Goal: Task Accomplishment & Management: Use online tool/utility

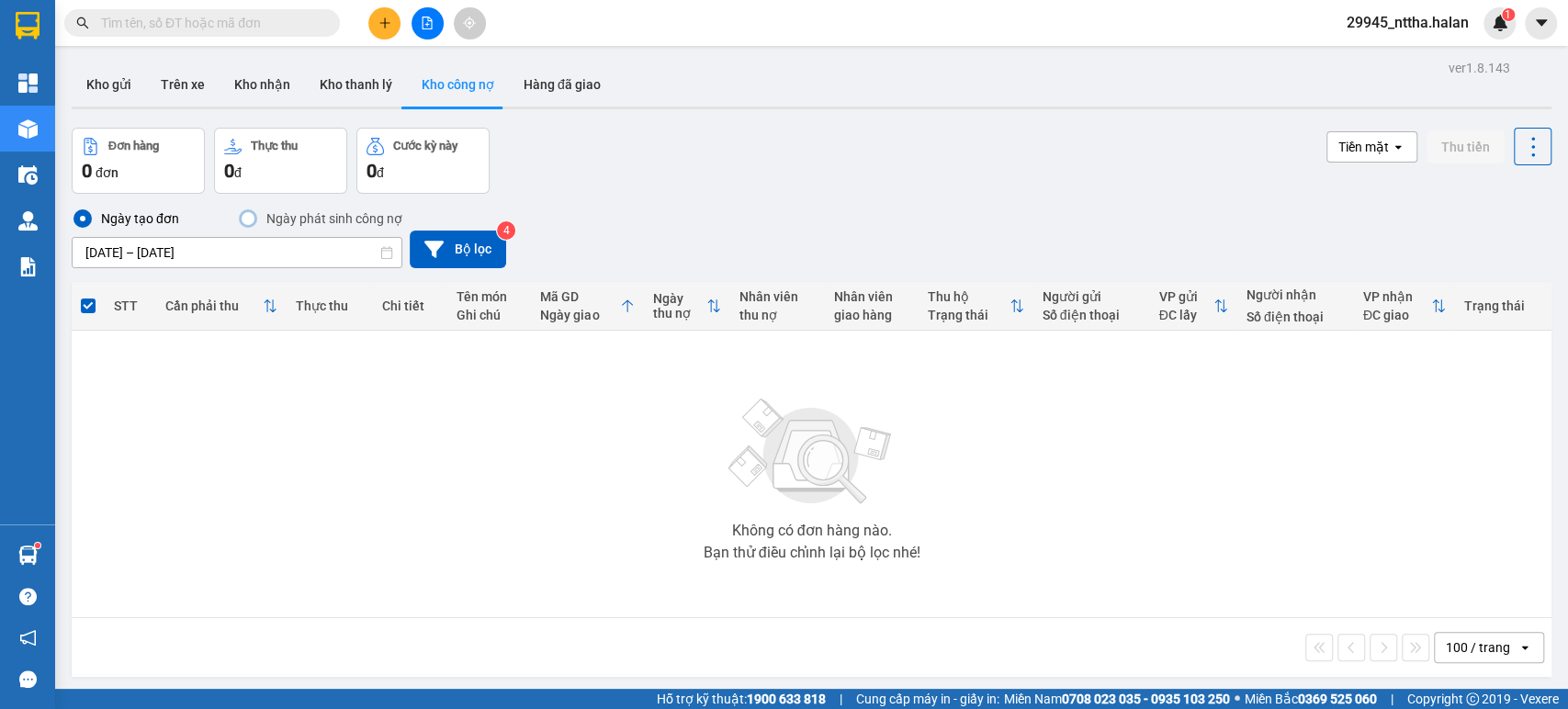
click at [198, 20] on input "text" at bounding box center [209, 23] width 216 height 20
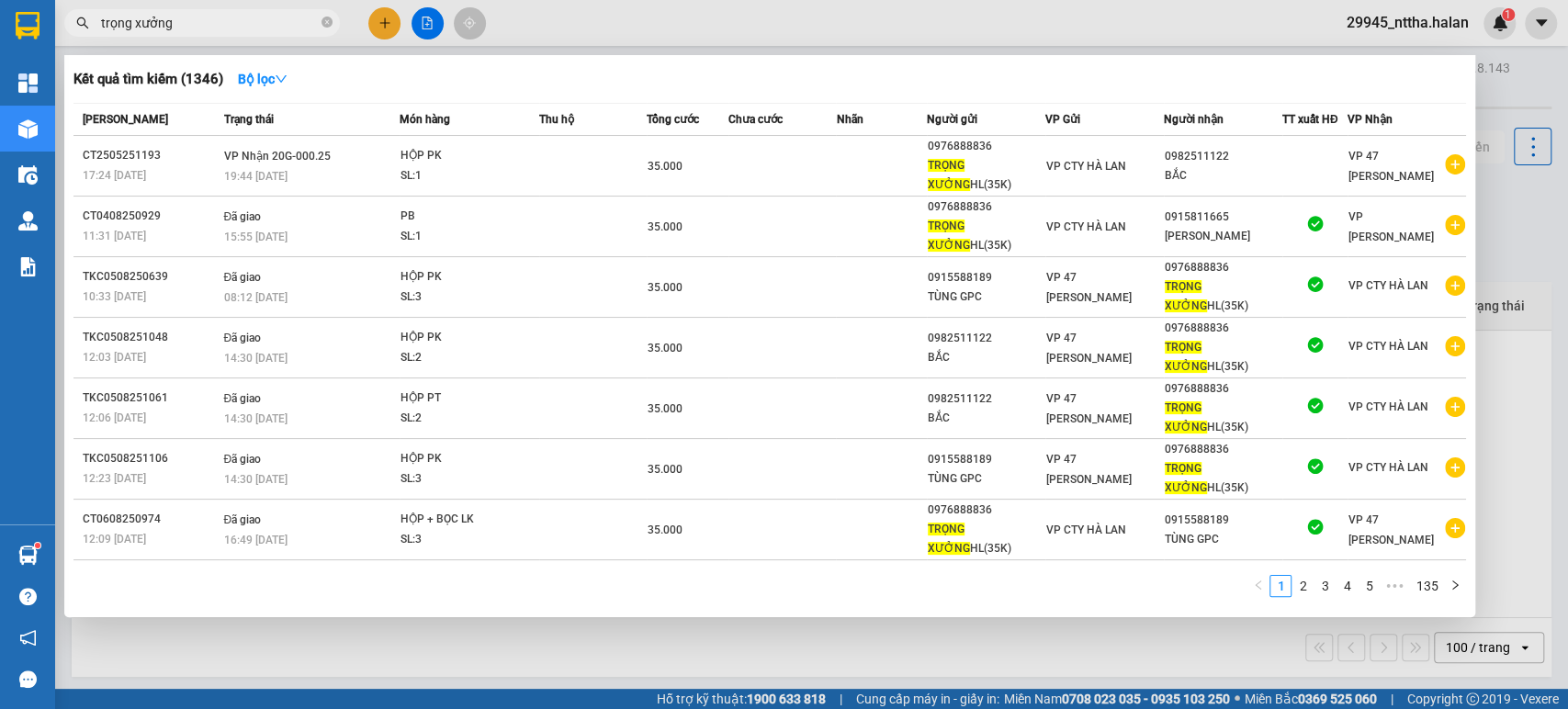
type input "trọng xưởng"
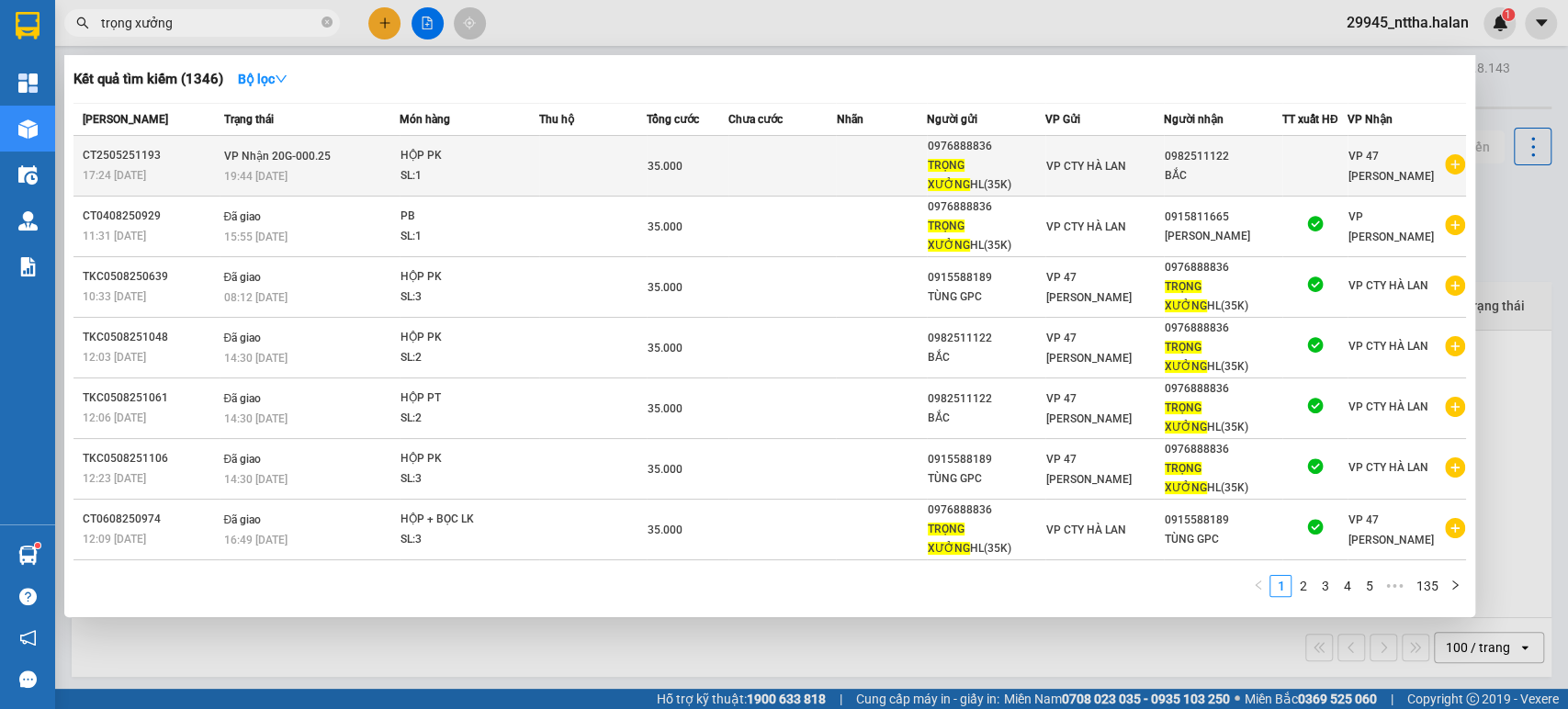
click at [558, 168] on td at bounding box center [592, 167] width 108 height 61
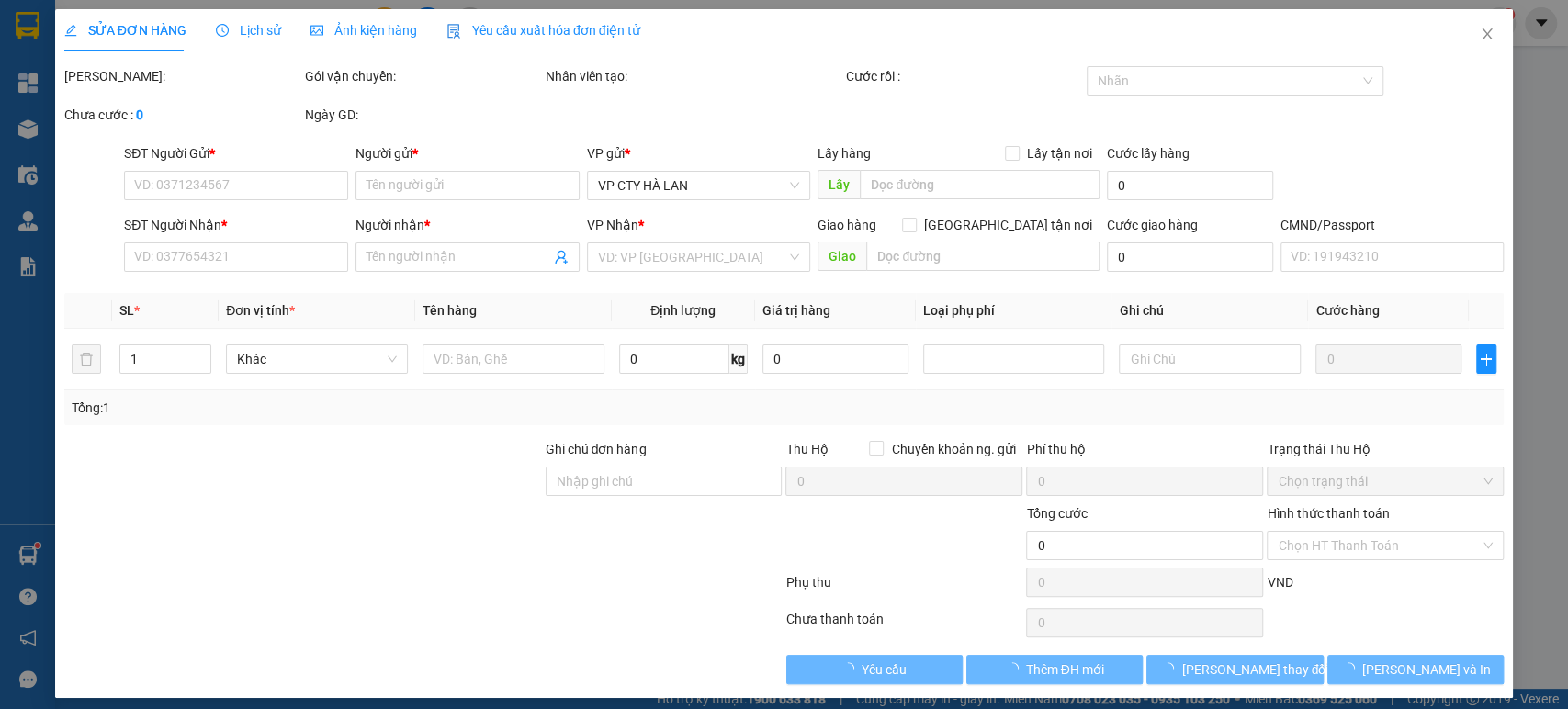
type input "0976888836"
type input "TRỌNG XƯỞNG HL(35K)"
type input "0982511122"
type input "BẮC"
type input "35.000"
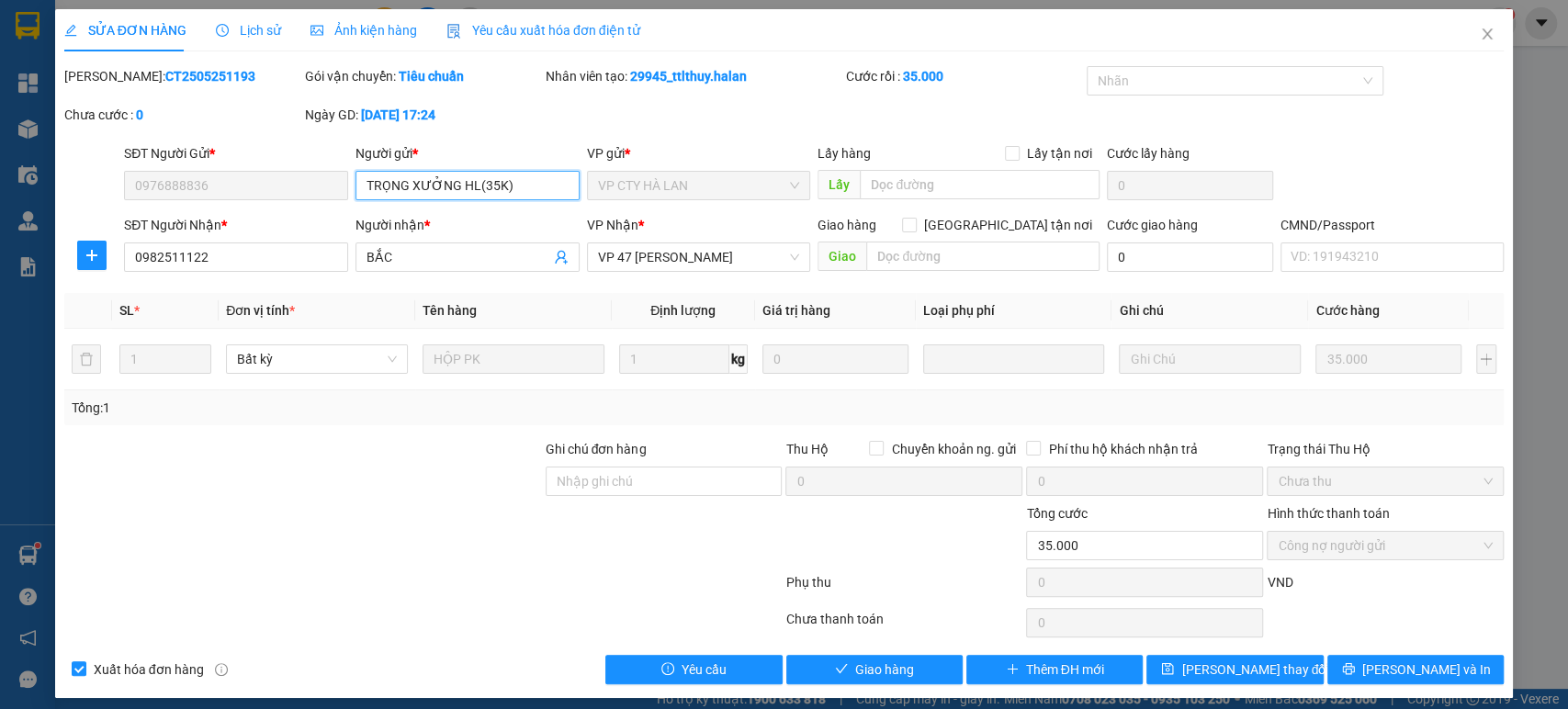
click at [496, 187] on input "TRỌNG XƯỞNG HL(35K)" at bounding box center [467, 185] width 224 height 29
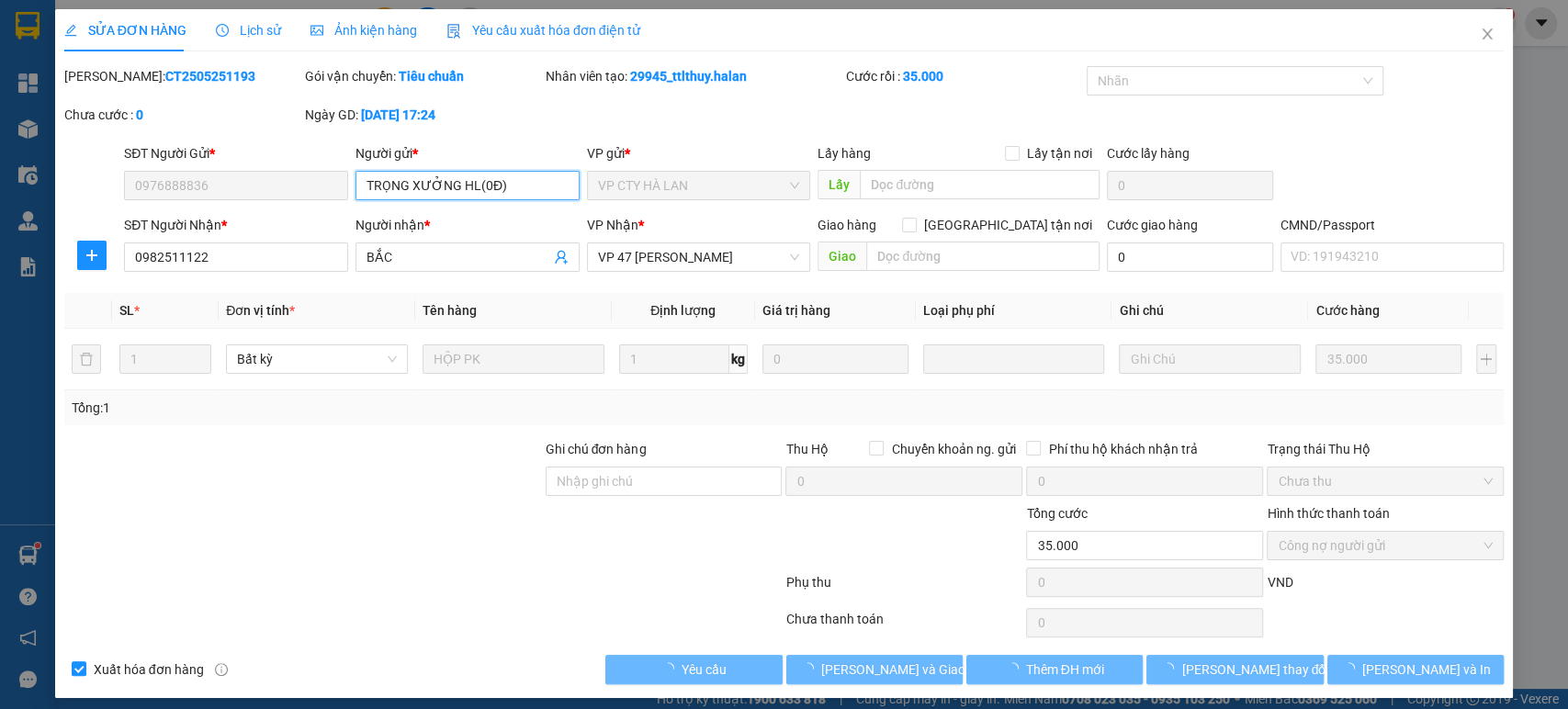
click at [474, 183] on input "TRỌNG XƯỞNG HL(0Đ)" at bounding box center [467, 185] width 224 height 29
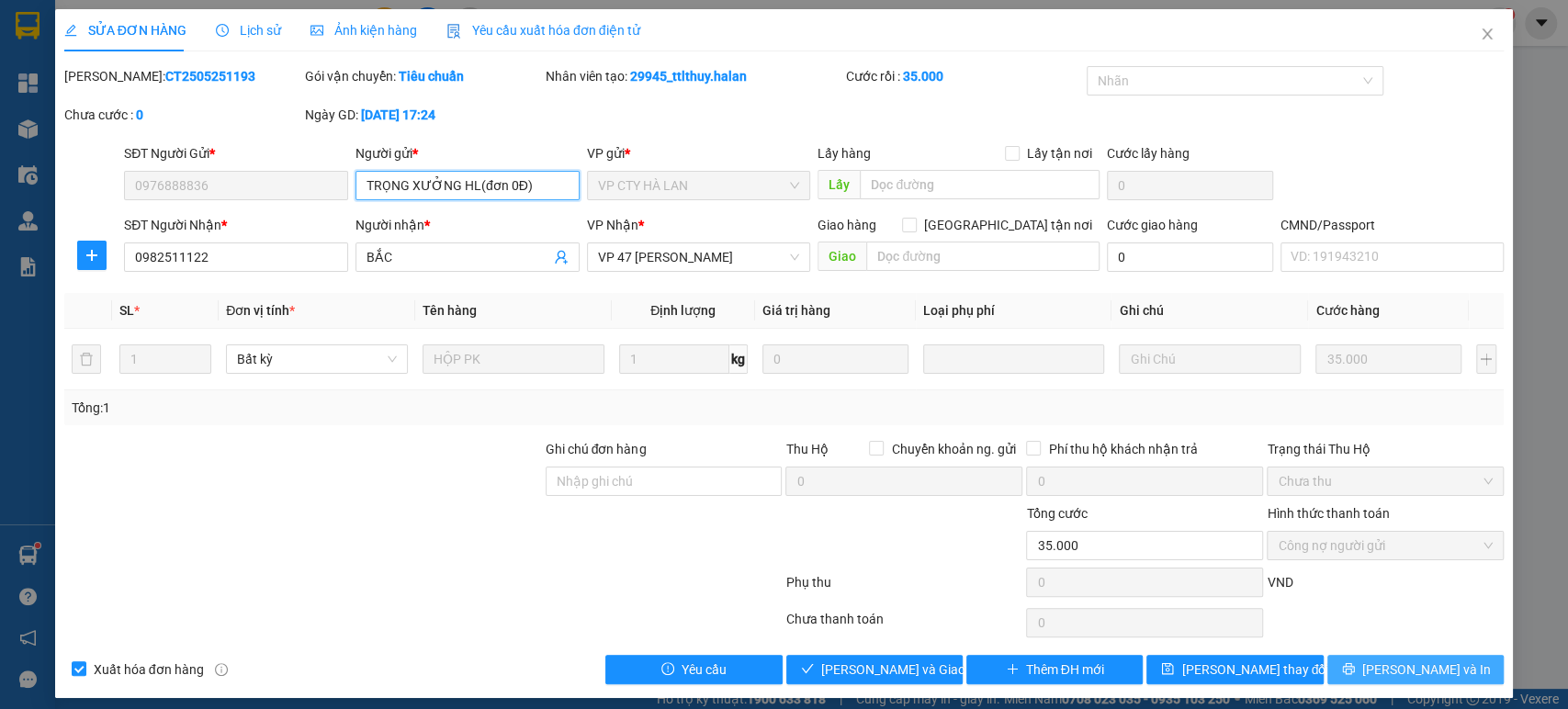
type input "TRỌNG XƯỞNG HL(đơn 0Đ)"
click at [1389, 668] on span "[PERSON_NAME] và In" at bounding box center [1427, 669] width 129 height 20
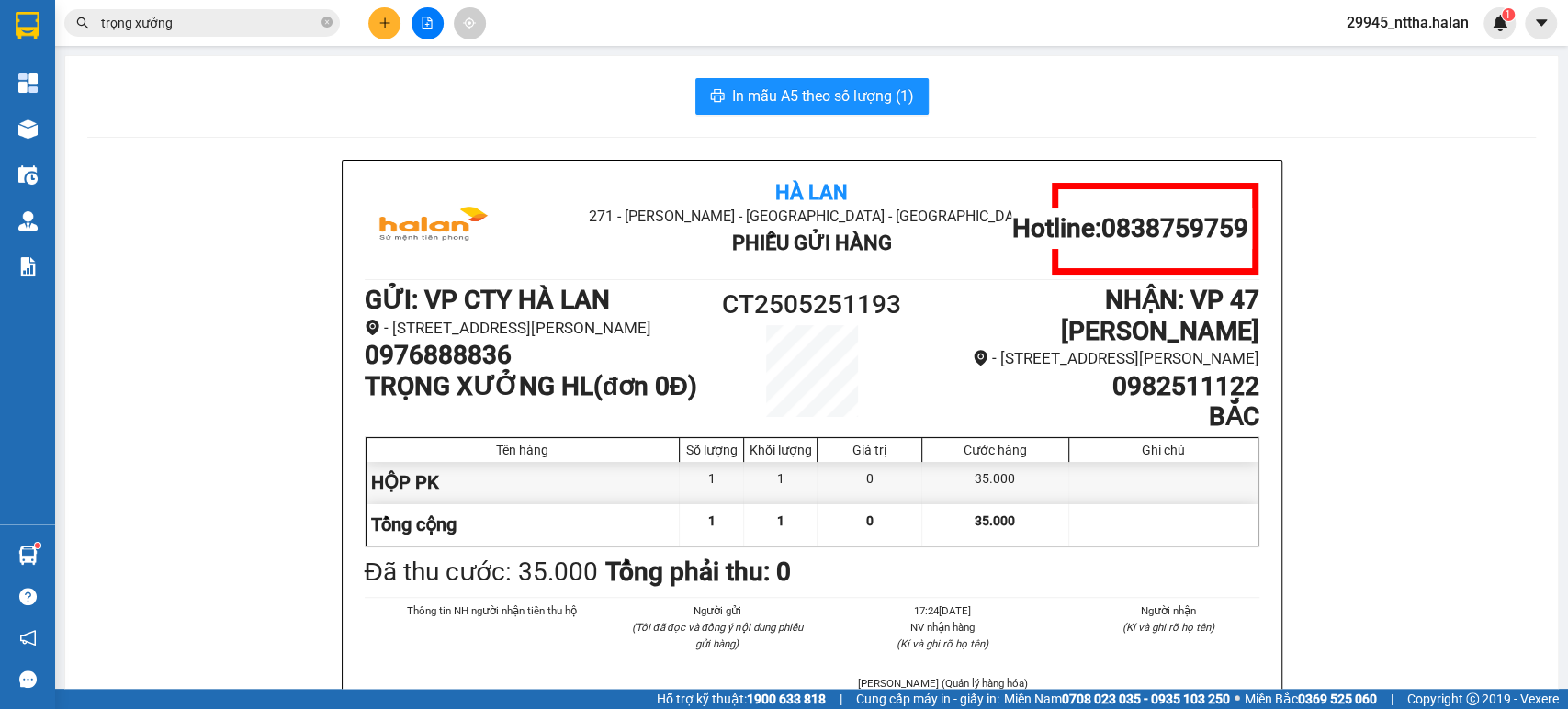
click at [206, 28] on input "trọng xưởng" at bounding box center [209, 23] width 216 height 20
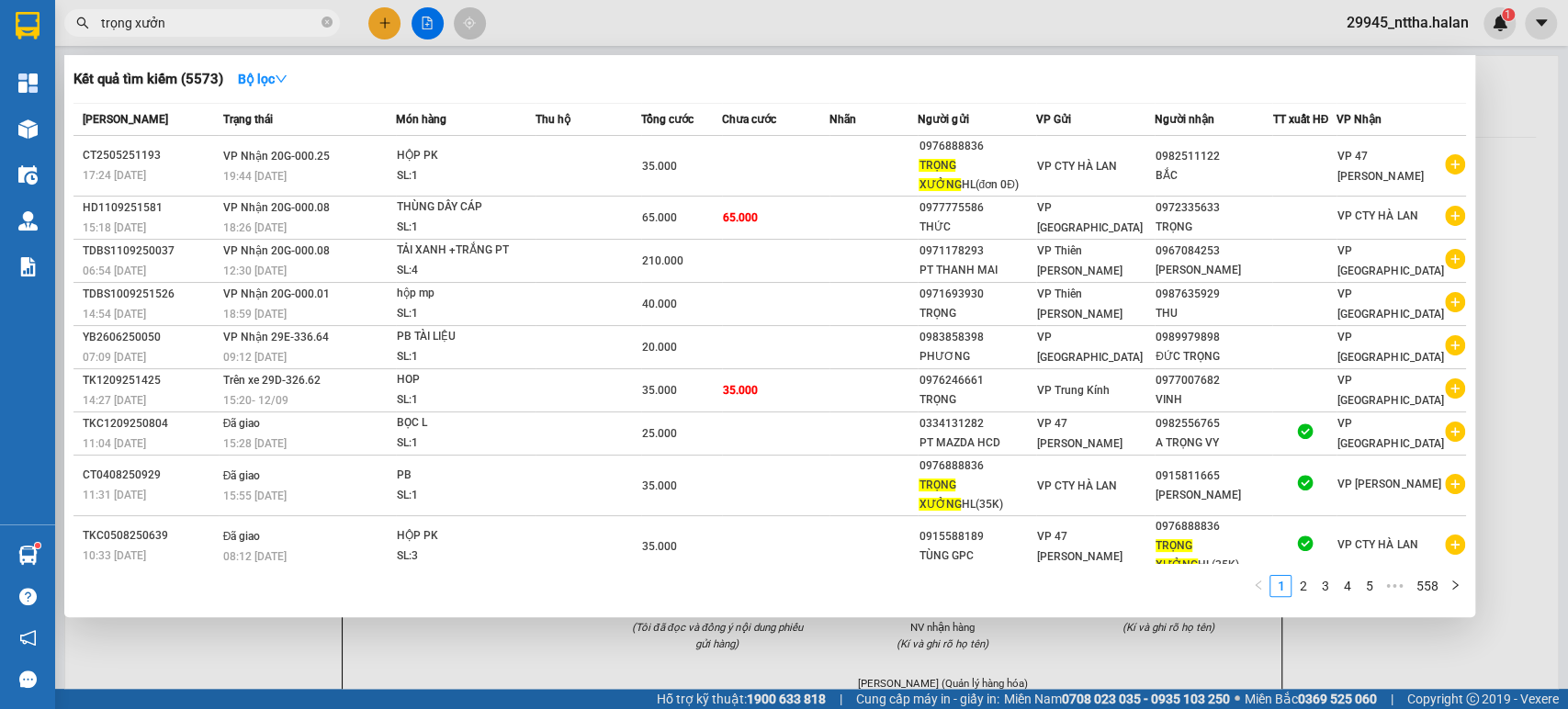
type input "trọng xưởng"
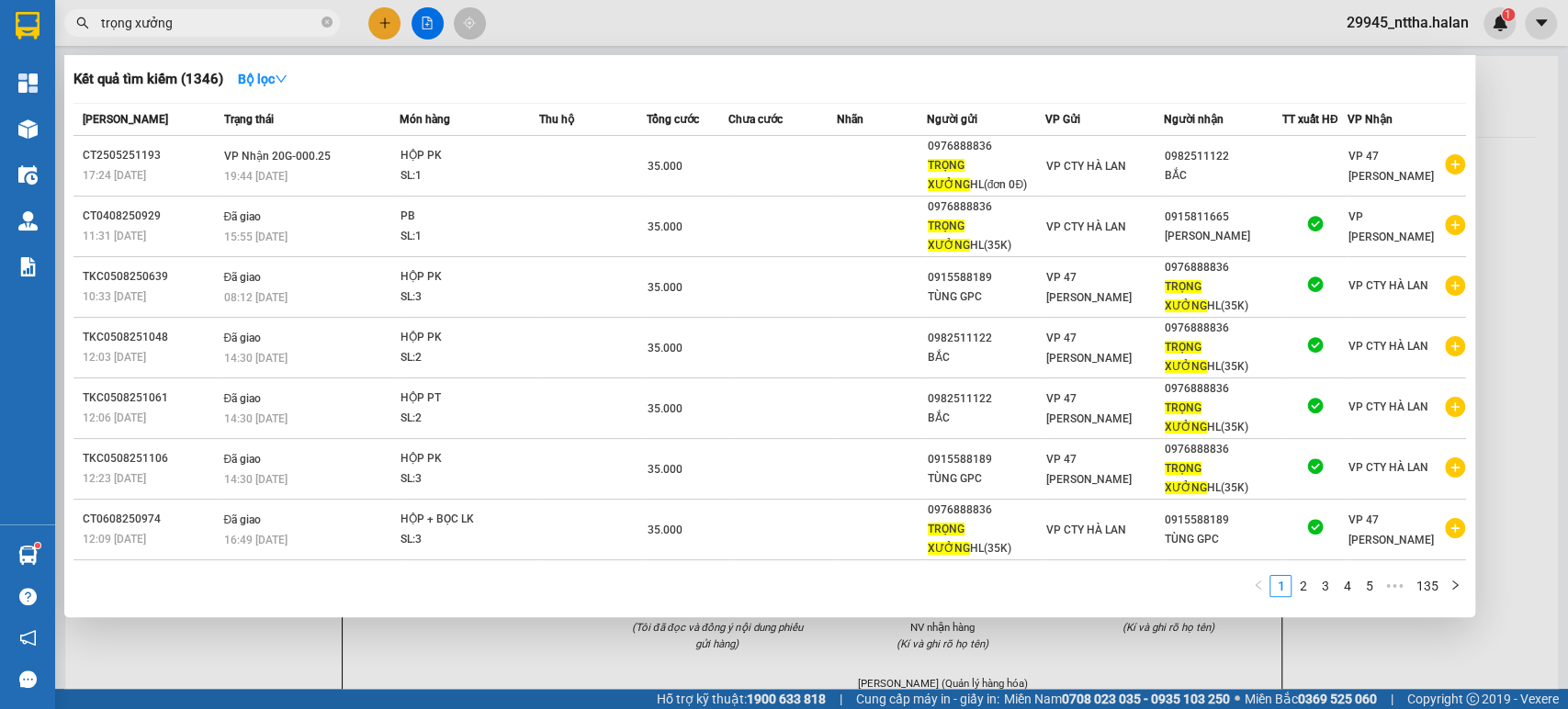
click at [170, 599] on div "1 2 3 4 5 ••• 135" at bounding box center [770, 591] width 1393 height 33
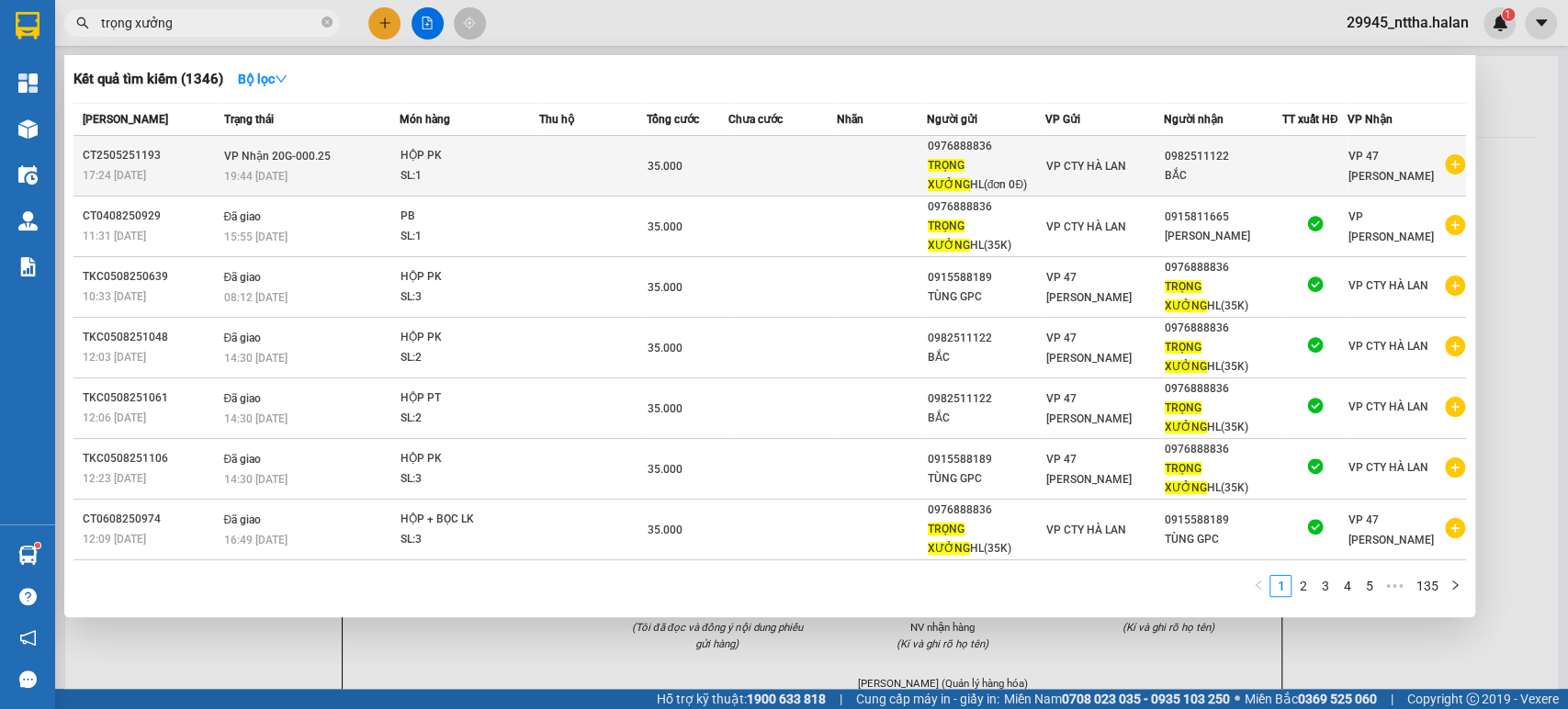
click at [245, 162] on td "VP Nhận 20G-000.25 19:44 [DATE]" at bounding box center [309, 167] width 180 height 61
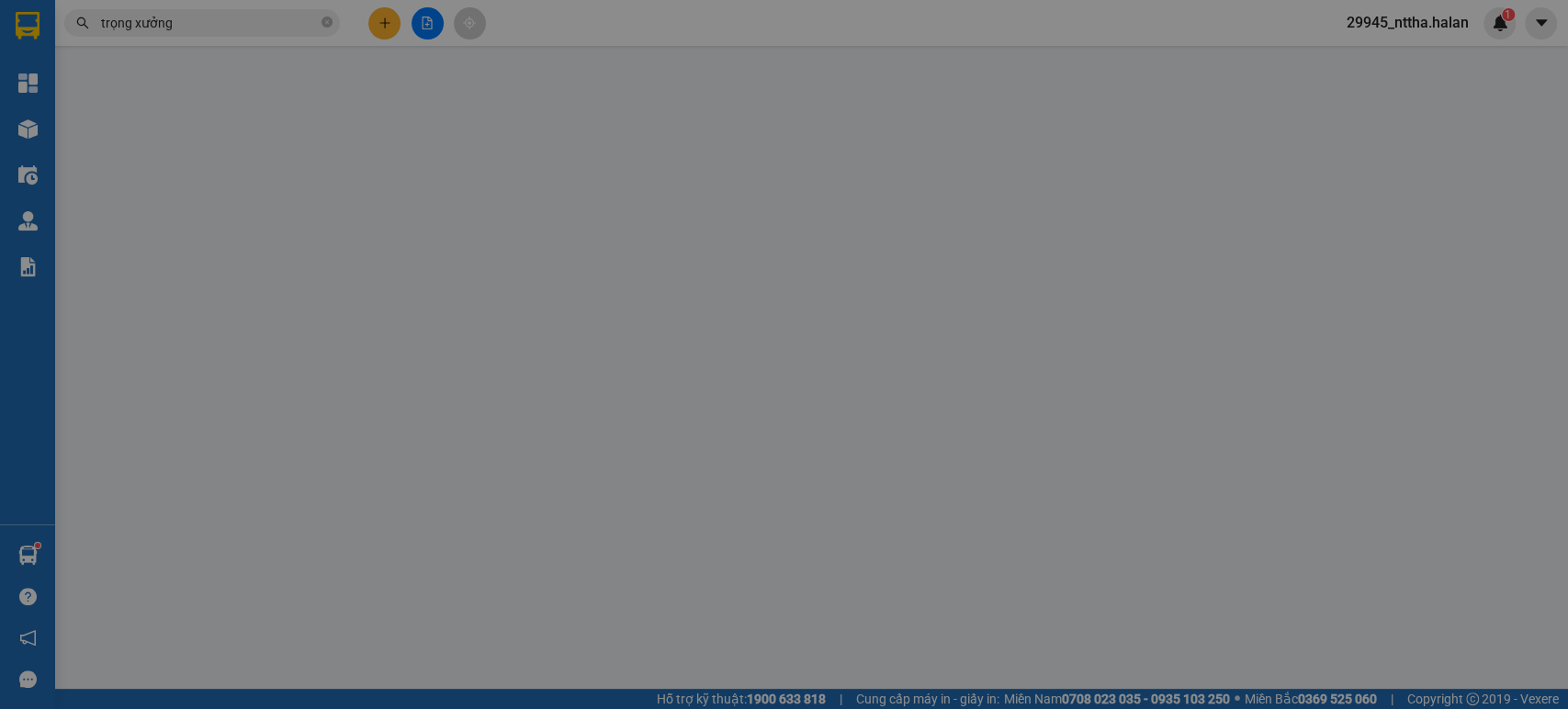
type input "0976888836"
type input "TRỌNG XƯỞNG HL(đơn 0Đ)"
type input "0982511122"
type input "BẮC"
type input "35.000"
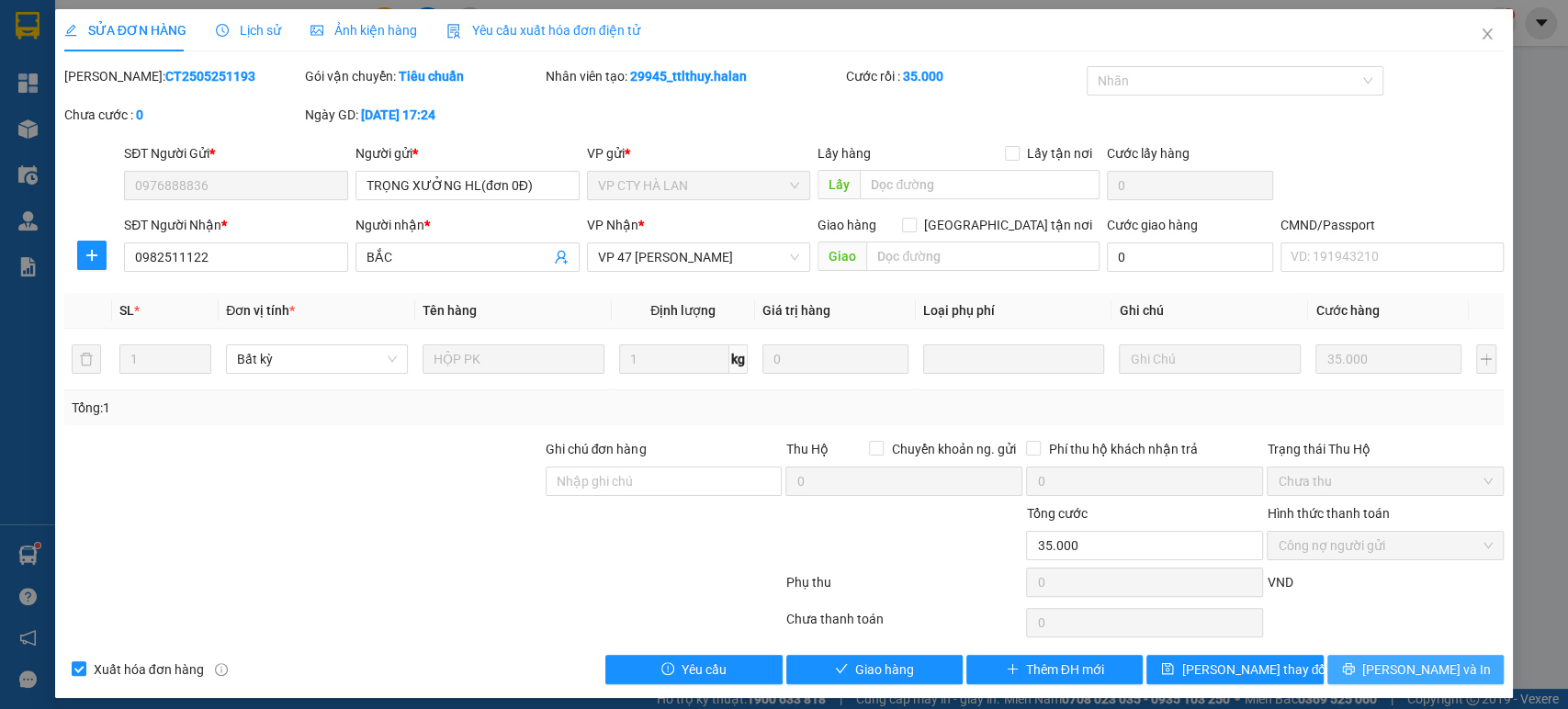
click at [1354, 668] on icon "printer" at bounding box center [1348, 668] width 12 height 12
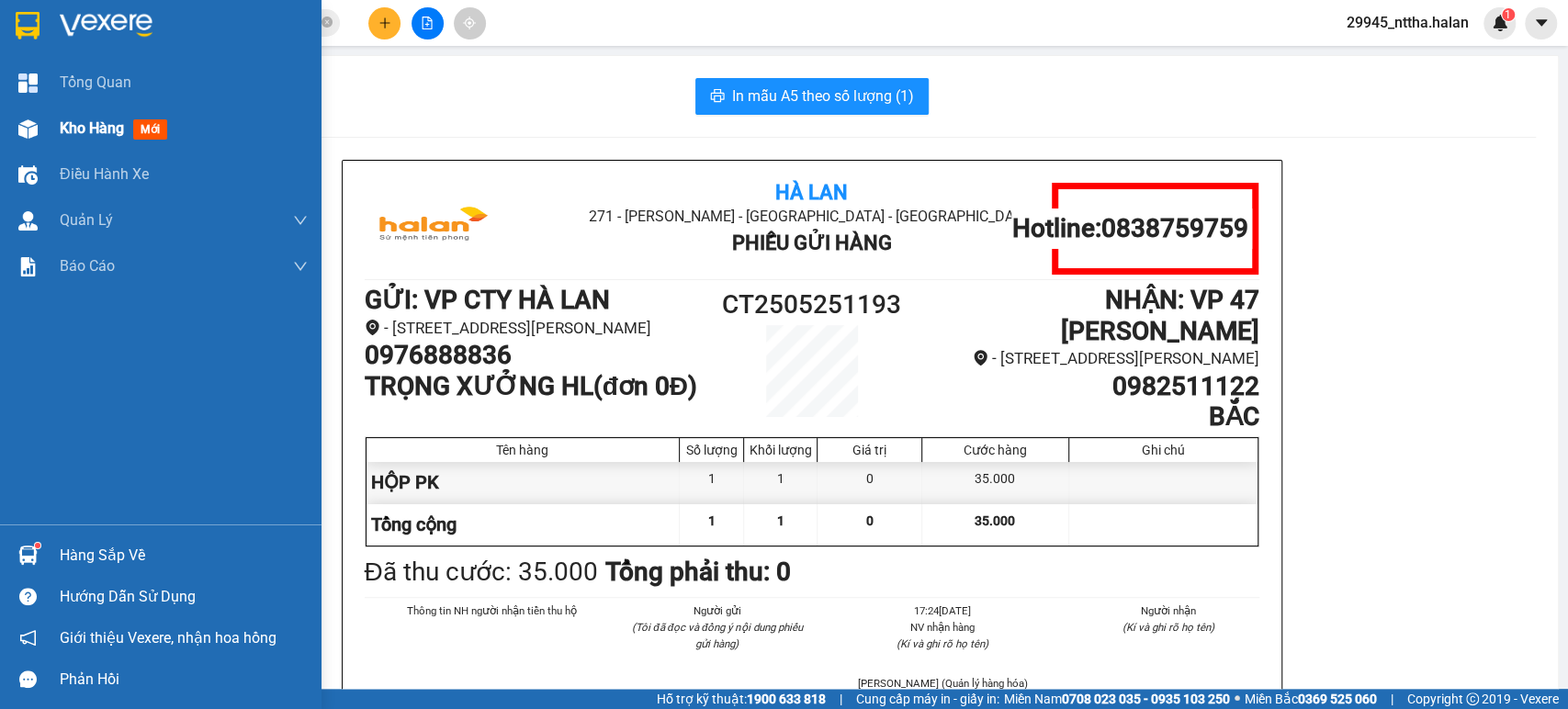
click at [118, 137] on span "Kho hàng" at bounding box center [92, 128] width 64 height 17
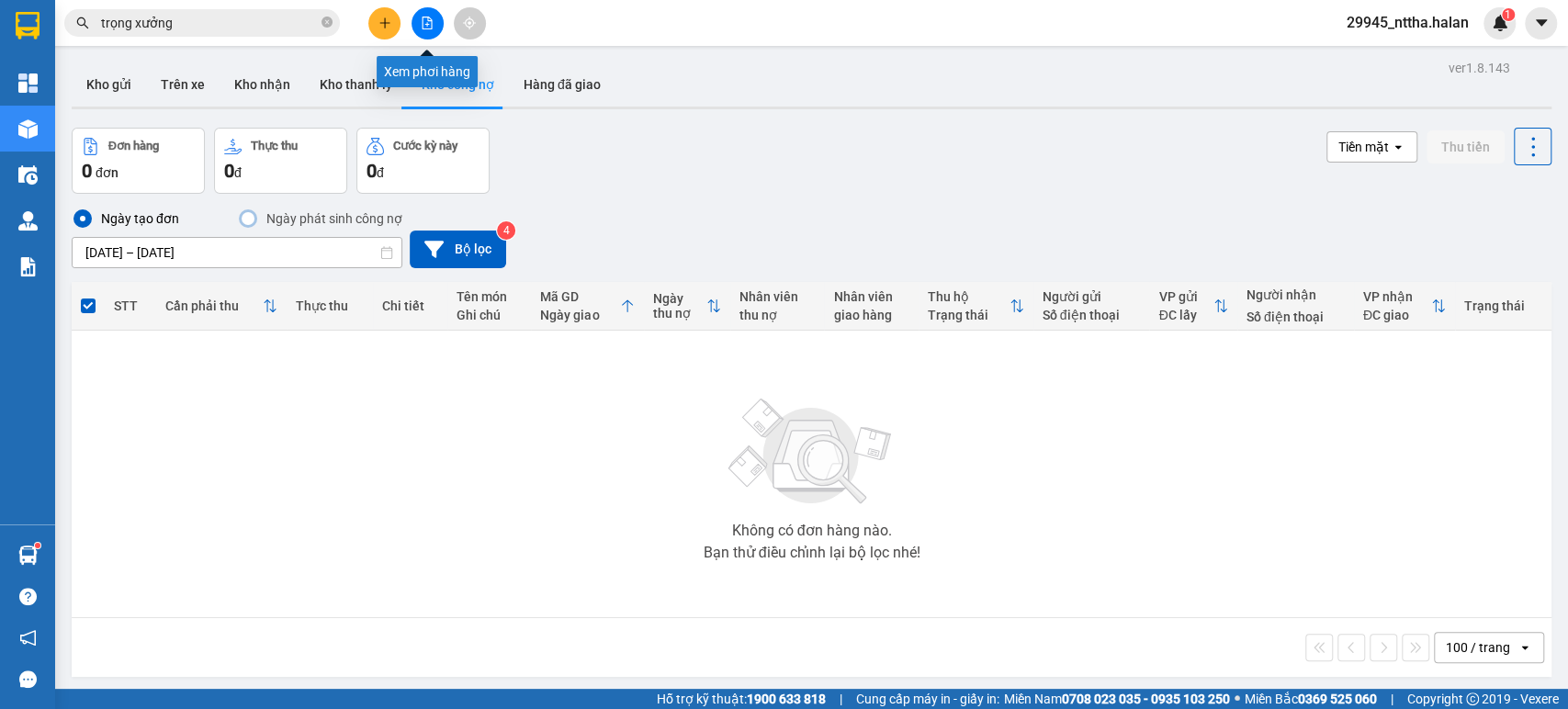
click at [423, 30] on button at bounding box center [427, 23] width 32 height 32
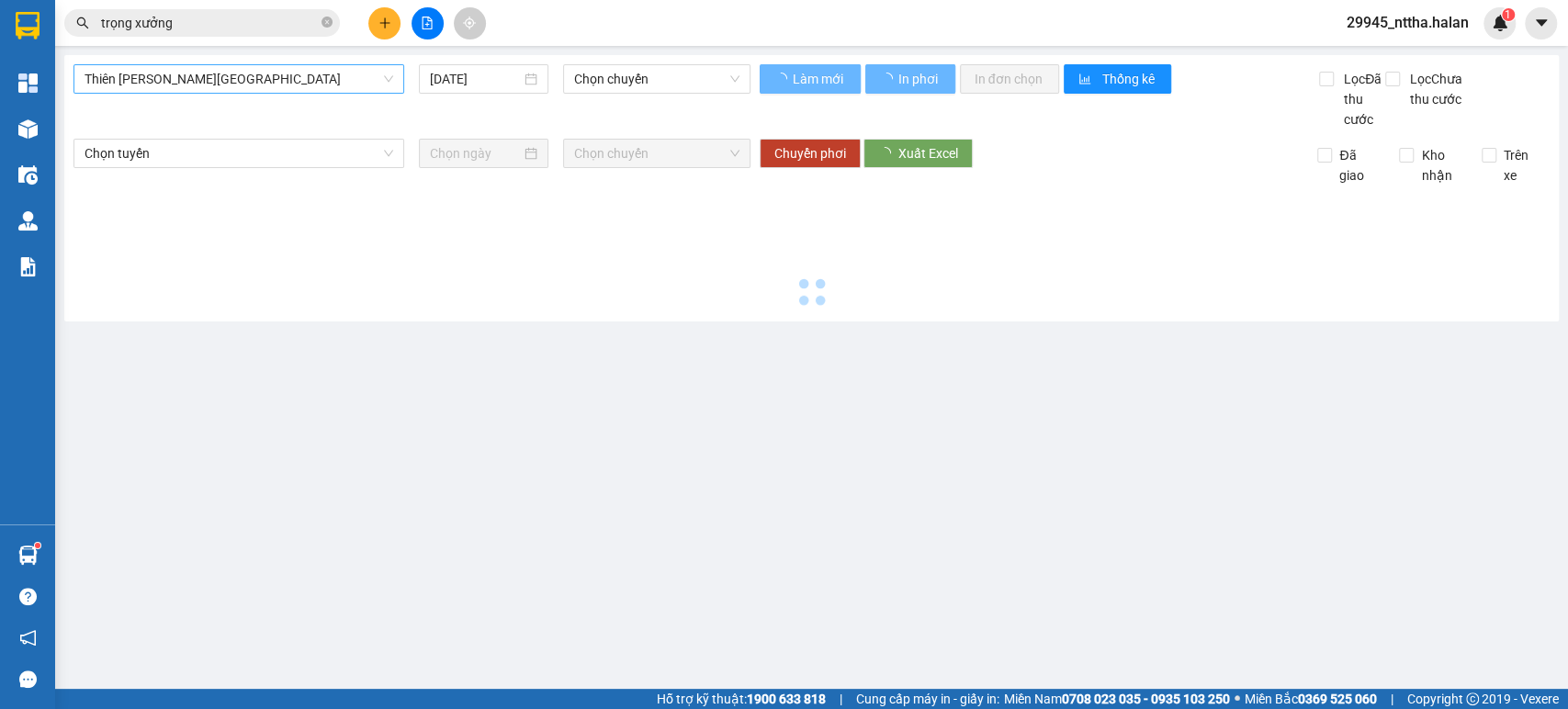
click at [257, 78] on span "Thiên [PERSON_NAME][GEOGRAPHIC_DATA]" at bounding box center [239, 79] width 309 height 28
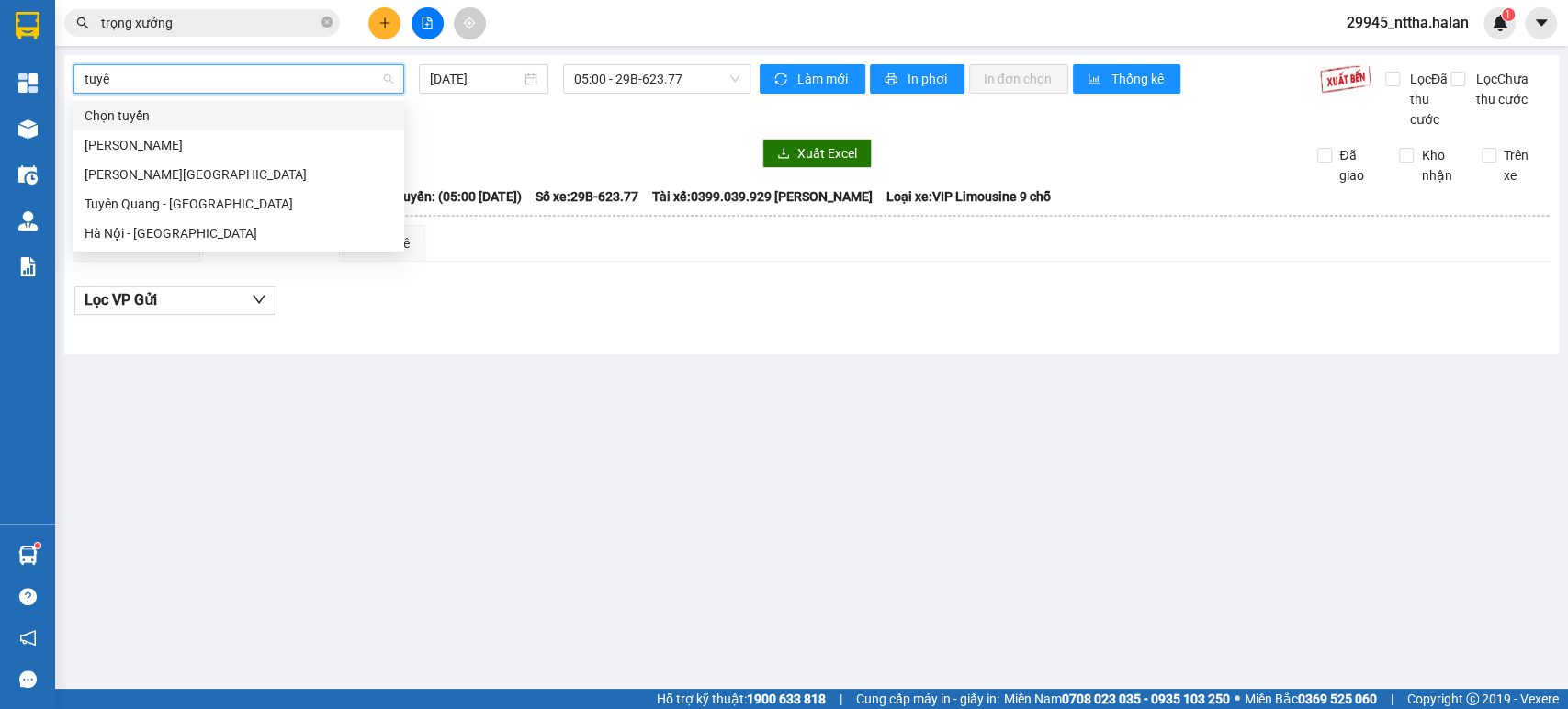
type input "tuyên"
click at [168, 233] on div "Hà Nội - [GEOGRAPHIC_DATA]" at bounding box center [239, 233] width 309 height 20
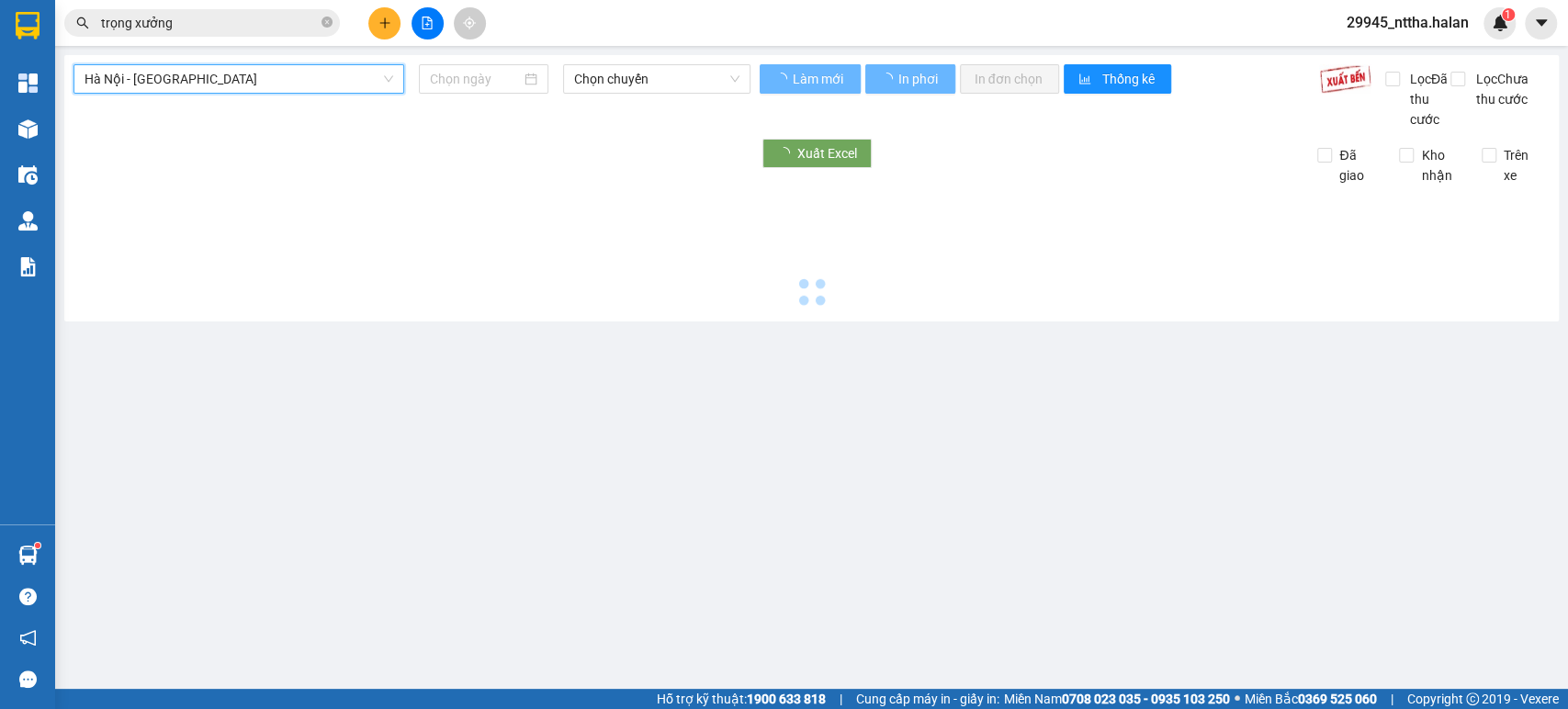
type input "[DATE]"
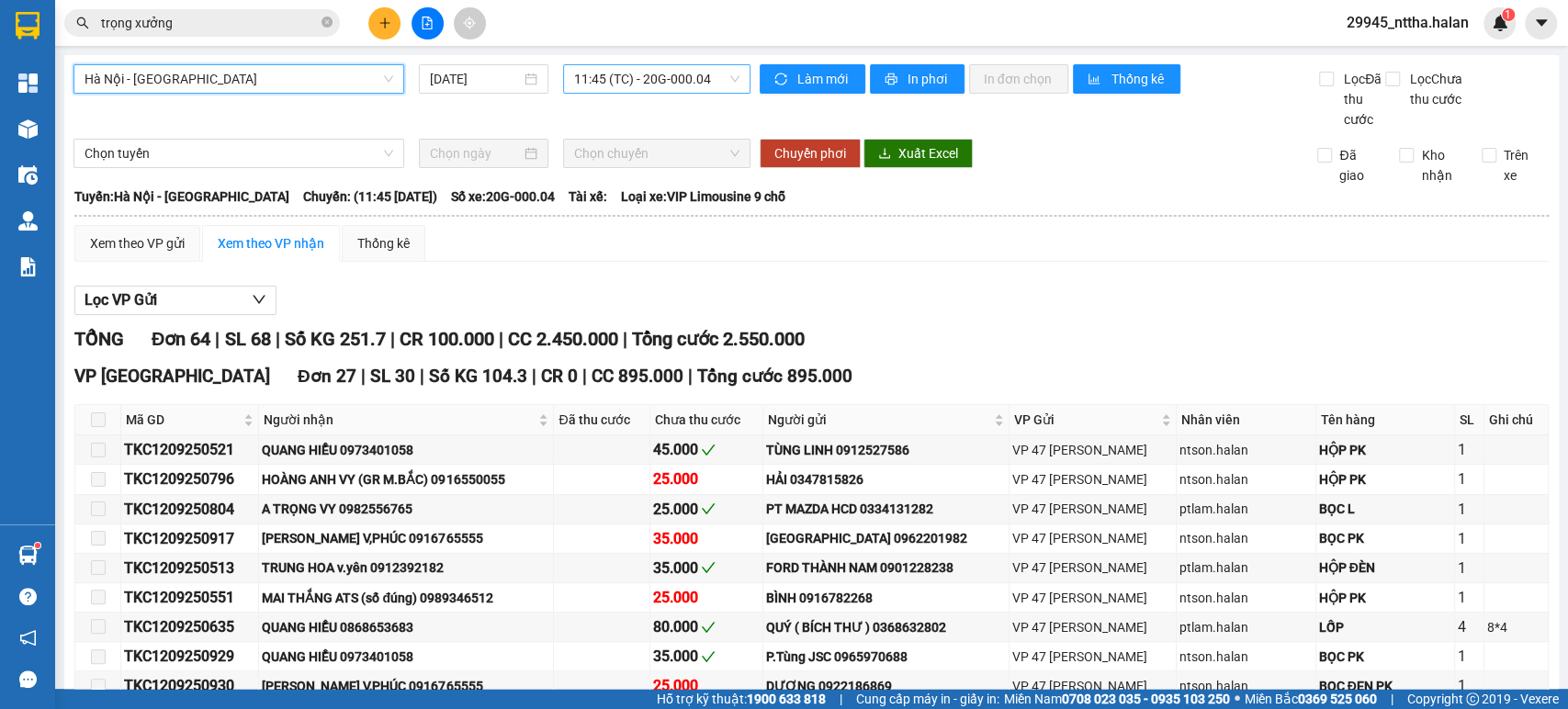
click at [626, 73] on span "11:45 (TC) - 20G-000.04" at bounding box center [656, 79] width 164 height 28
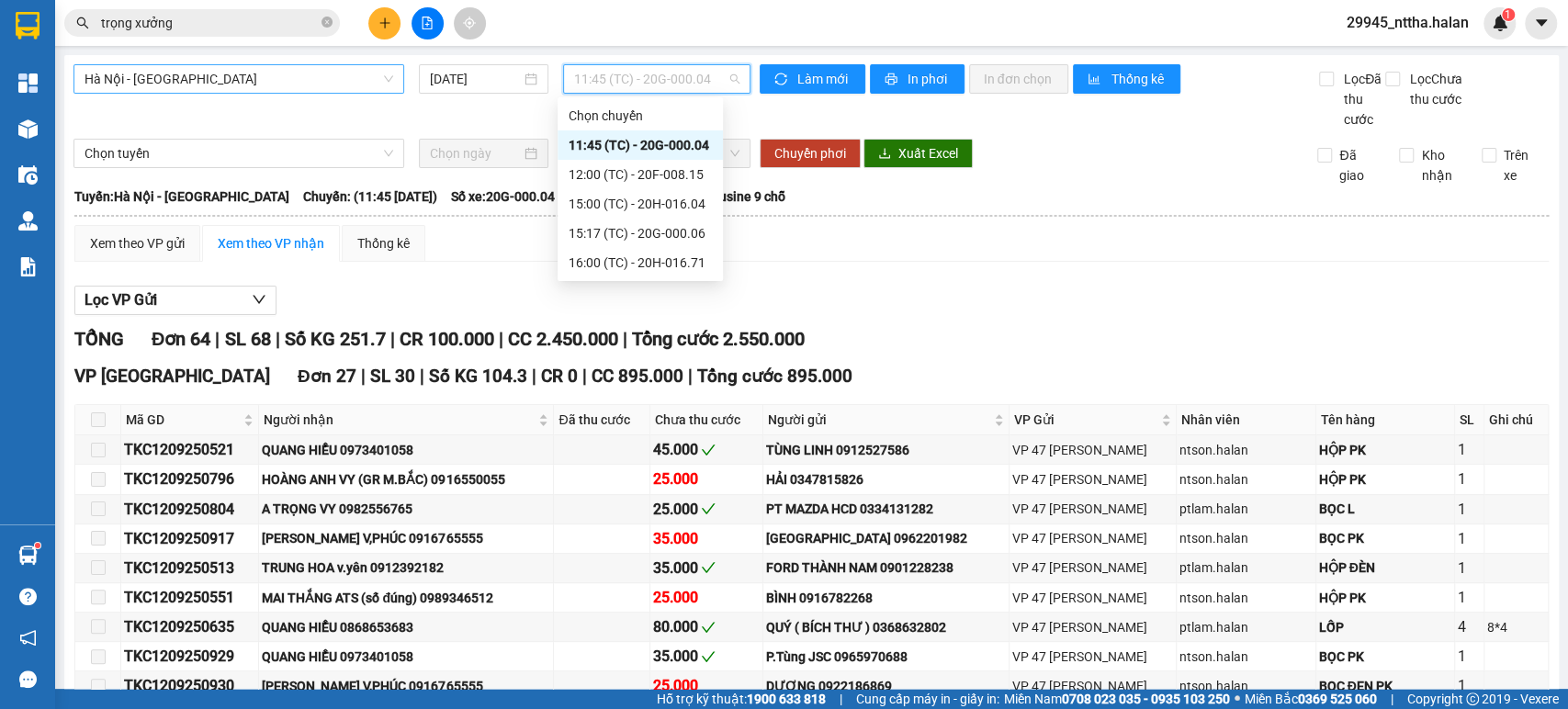
click at [680, 146] on div "11:45 (TC) - 20G-000.04" at bounding box center [640, 145] width 144 height 20
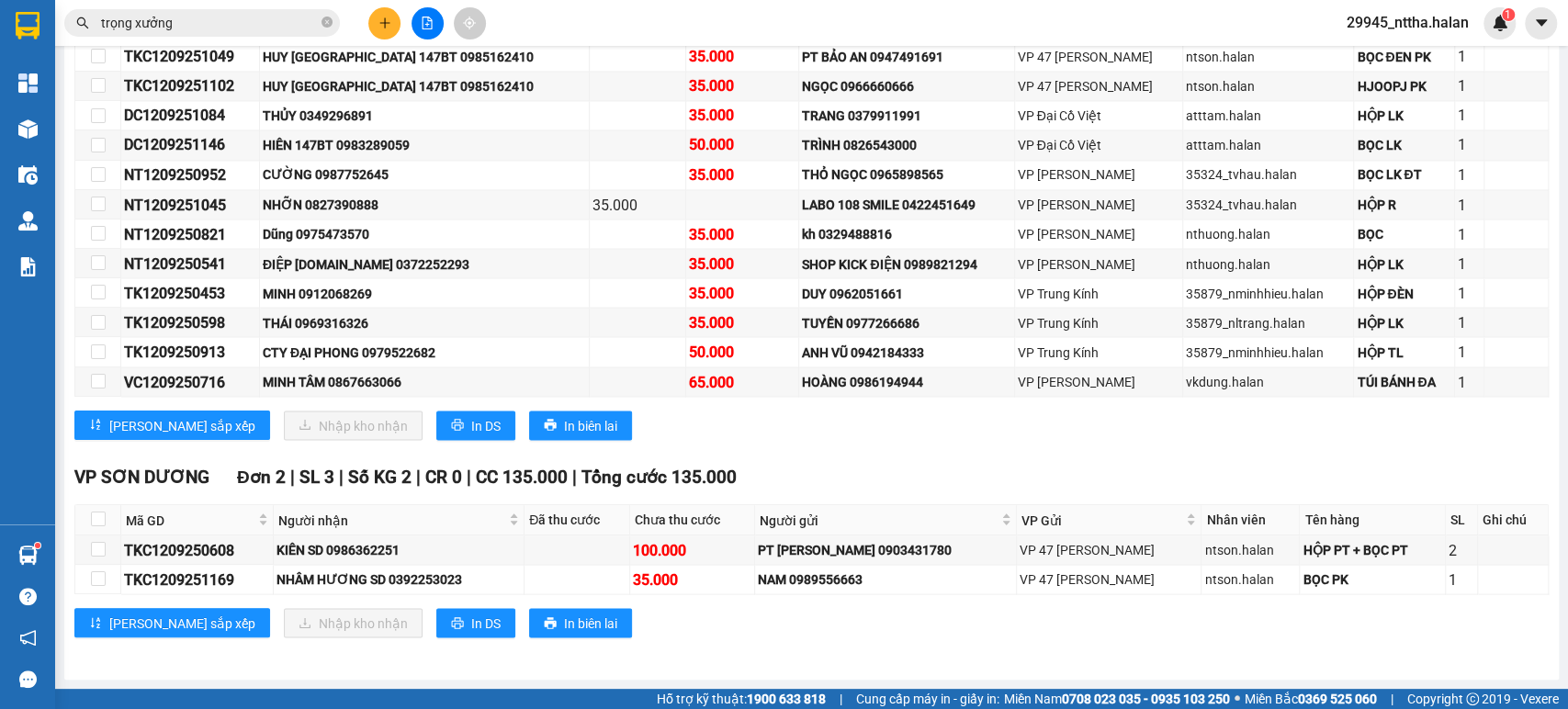
scroll to position [2157, 0]
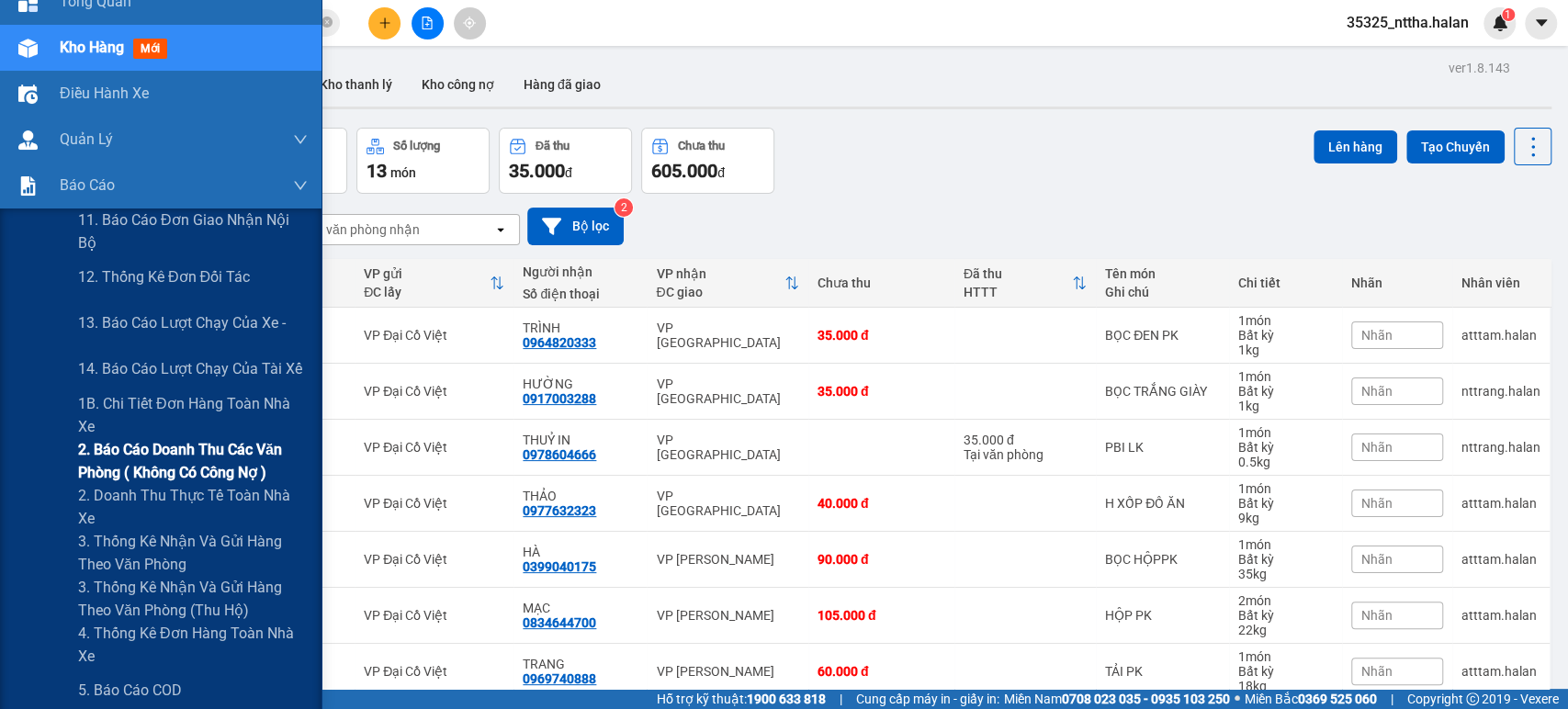
scroll to position [203, 0]
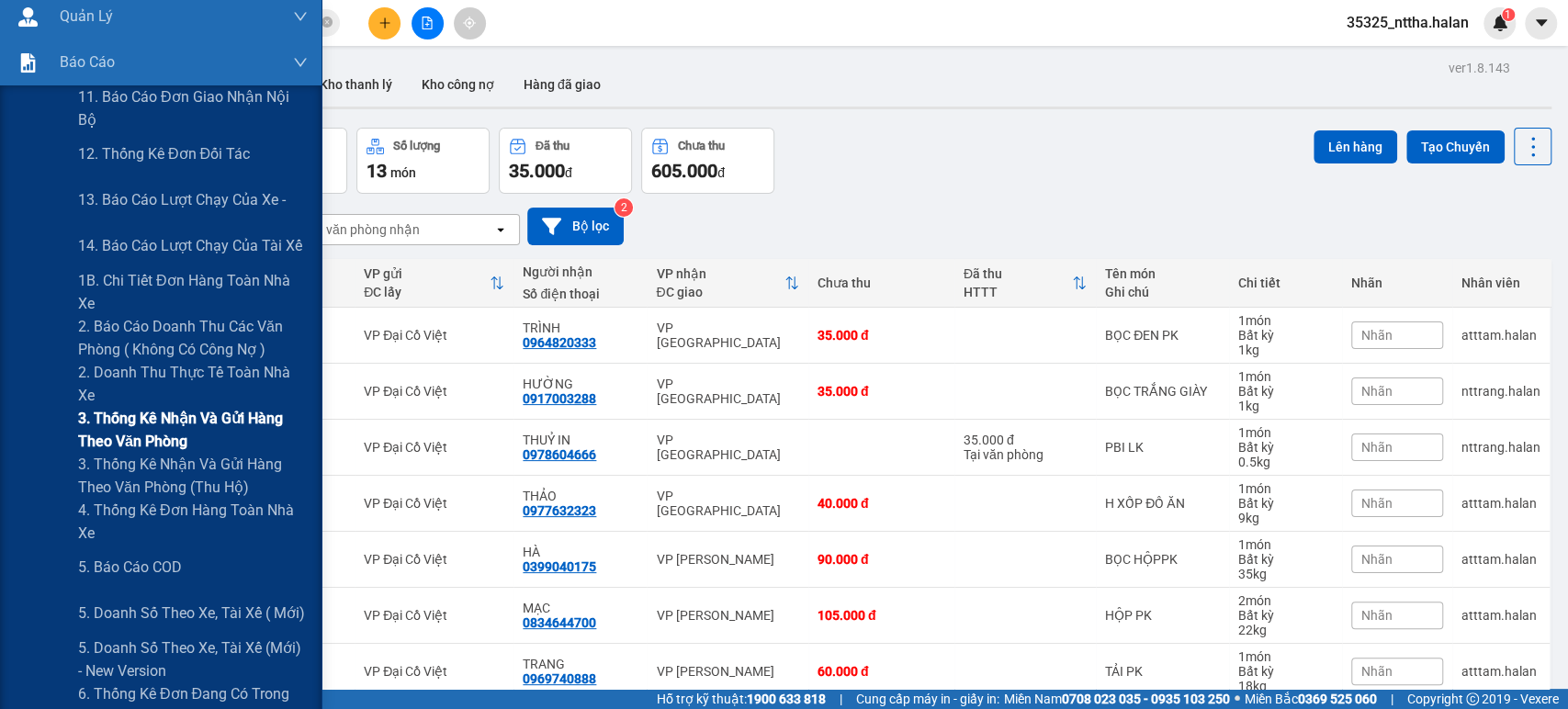
click at [100, 427] on span "3. Thống kê nhận và gửi hàng theo văn phòng" at bounding box center [193, 430] width 229 height 46
